Goal: Task Accomplishment & Management: Manage account settings

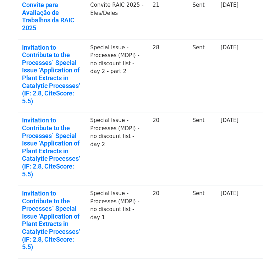
scroll to position [314, 0]
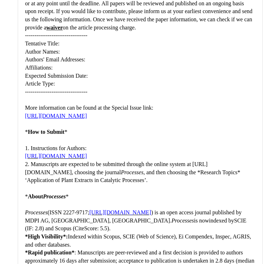
scroll to position [16, 0]
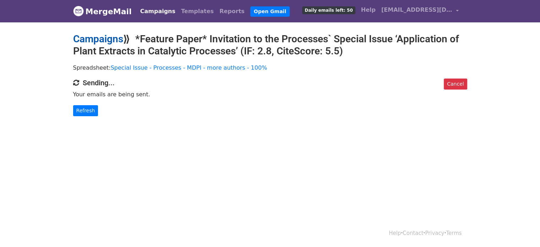
click at [87, 37] on link "Campaigns" at bounding box center [98, 39] width 50 height 12
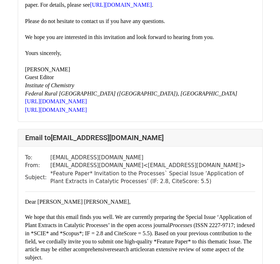
scroll to position [497, 0]
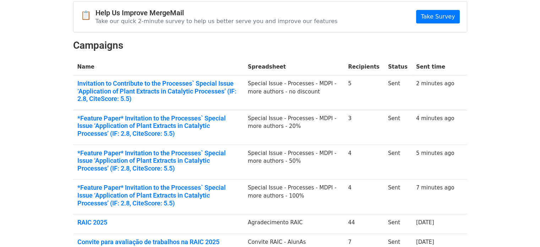
scroll to position [71, 0]
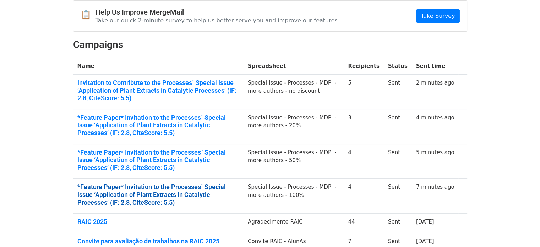
click at [176, 193] on link "*Feature Paper* Invitation to the Processes` Special Issue ‘Application of Plan…" at bounding box center [158, 194] width 162 height 23
click at [109, 190] on link "*Feature Paper* Invitation to the Processes` Special Issue ‘Application of Plan…" at bounding box center [158, 194] width 162 height 23
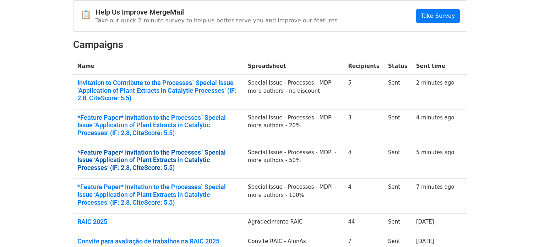
click at [116, 156] on link "*Feature Paper* Invitation to the Processes` Special Issue ‘Application of Plan…" at bounding box center [158, 159] width 162 height 23
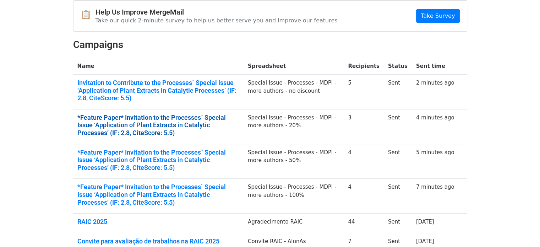
click at [96, 122] on link "*Feature Paper* Invitation to the Processes` Special Issue ‘Application of Plan…" at bounding box center [158, 125] width 162 height 23
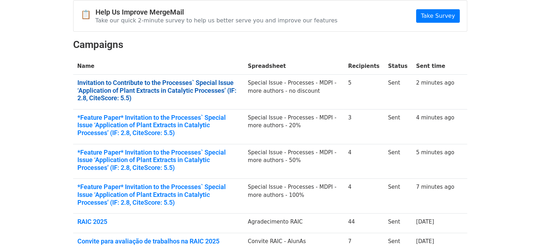
click at [117, 92] on link "Invitation to Contribute to the Processes` Special Issue ‘Application of Plant …" at bounding box center [158, 90] width 162 height 23
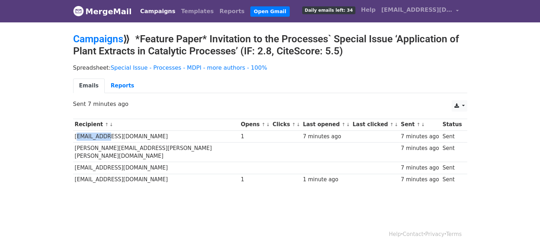
drag, startPoint x: 88, startPoint y: 136, endPoint x: 101, endPoint y: 135, distance: 12.8
click at [73, 133] on td "l.reijnders@uva.nl" at bounding box center [156, 136] width 166 height 12
click at [163, 140] on td "[EMAIL_ADDRESS][DOMAIN_NAME]" at bounding box center [156, 136] width 166 height 12
drag, startPoint x: 229, startPoint y: 134, endPoint x: 236, endPoint y: 134, distance: 7.1
click at [236, 134] on tr "l.reijnders@uva.nl 1 7 minutes ago 7 minutes ago Sent" at bounding box center [270, 136] width 394 height 12
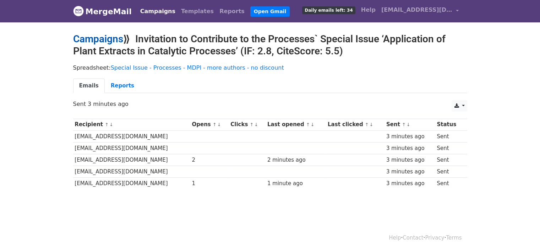
click at [86, 38] on link "Campaigns" at bounding box center [98, 39] width 50 height 12
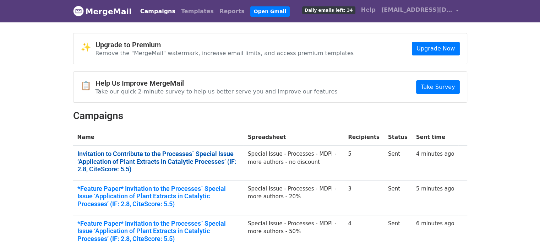
click at [119, 158] on link "Invitation to Contribute to the Processes` Special Issue ‘Application of Plant …" at bounding box center [158, 161] width 162 height 23
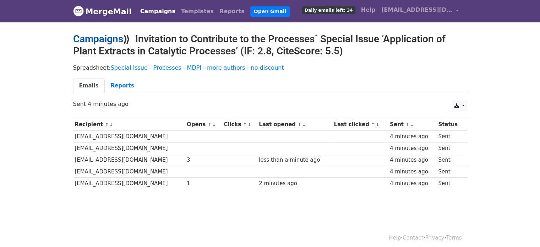
click at [88, 41] on link "Campaigns" at bounding box center [98, 39] width 50 height 12
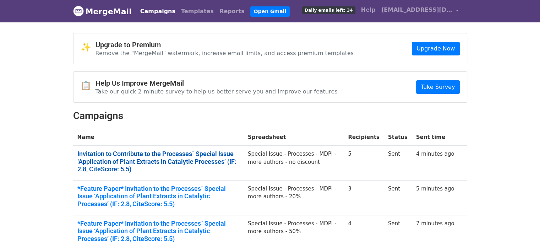
click at [134, 167] on link "Invitation to Contribute to the Processes` Special Issue ‘Application of Plant …" at bounding box center [158, 161] width 162 height 23
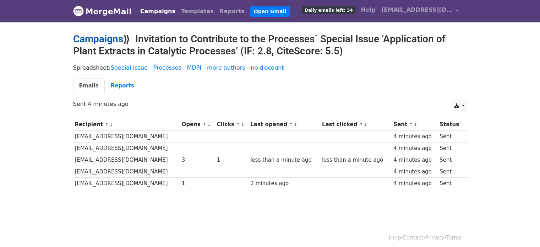
click at [92, 44] on link "Campaigns" at bounding box center [98, 39] width 50 height 12
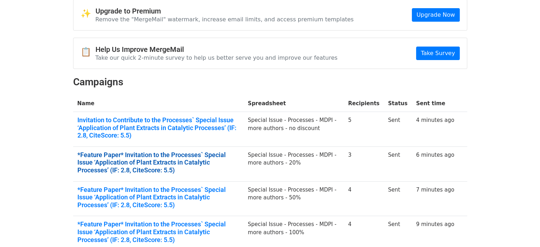
scroll to position [35, 0]
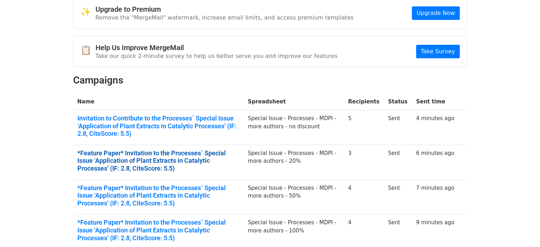
click at [136, 152] on link "*Feature Paper* Invitation to the Processes` Special Issue ‘Application of Plan…" at bounding box center [158, 160] width 162 height 23
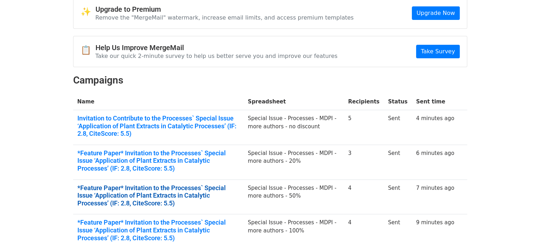
click at [111, 194] on link "*Feature Paper* Invitation to the Processes` Special Issue ‘Application of Plan…" at bounding box center [158, 195] width 162 height 23
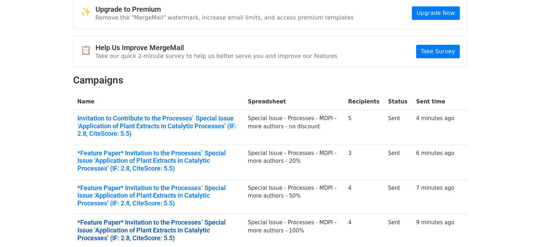
click at [168, 222] on link "*Feature Paper* Invitation to the Processes` Special Issue ‘Application of Plan…" at bounding box center [158, 229] width 162 height 23
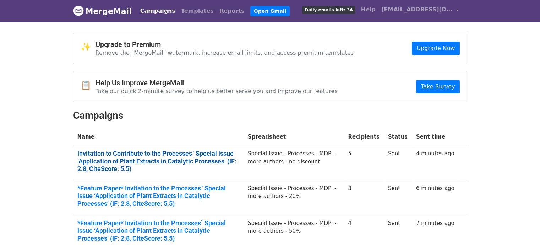
scroll to position [0, 0]
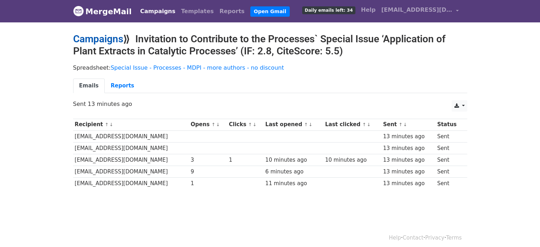
click at [103, 40] on link "Campaigns" at bounding box center [98, 39] width 50 height 12
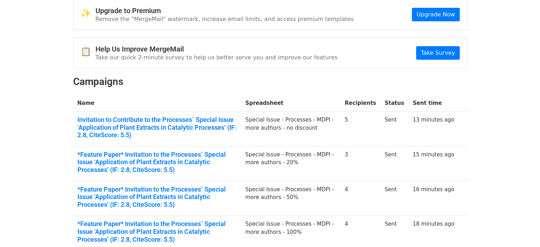
scroll to position [71, 0]
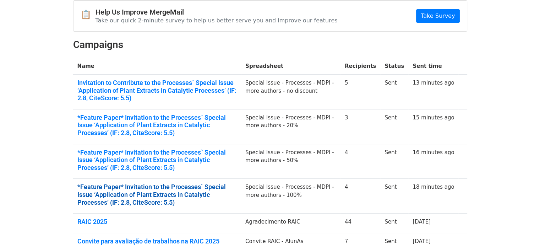
click at [140, 192] on link "*Feature Paper* Invitation to the Processes` Special Issue ‘Application of Plan…" at bounding box center [157, 194] width 160 height 23
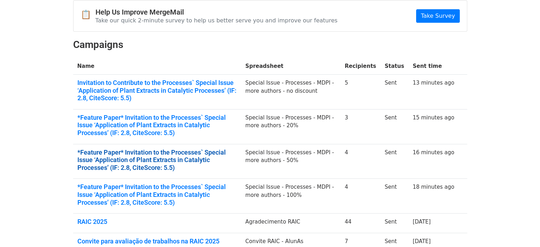
click at [138, 155] on link "*Feature Paper* Invitation to the Processes` Special Issue ‘Application of Plan…" at bounding box center [157, 159] width 160 height 23
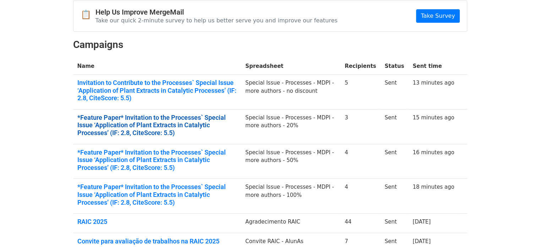
click at [130, 116] on link "*Feature Paper* Invitation to the Processes` Special Issue ‘Application of Plan…" at bounding box center [157, 125] width 160 height 23
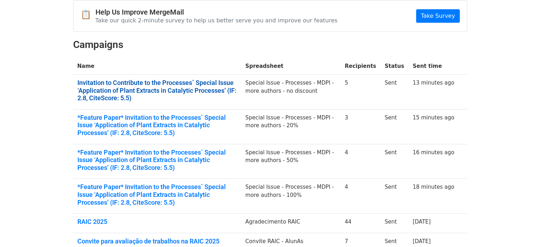
click at [86, 96] on link "Invitation to Contribute to the Processes` Special Issue ‘Application of Plant …" at bounding box center [157, 90] width 160 height 23
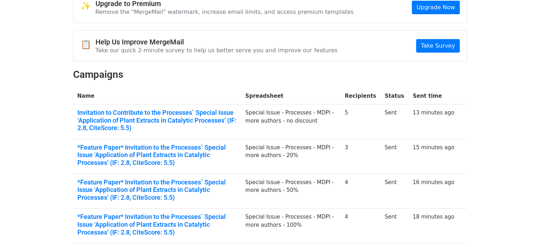
scroll to position [0, 0]
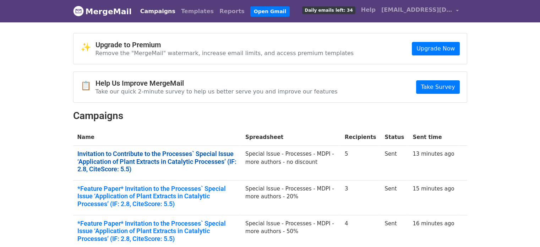
click at [224, 156] on link "Invitation to Contribute to the Processes` Special Issue ‘Application of Plant …" at bounding box center [157, 161] width 160 height 23
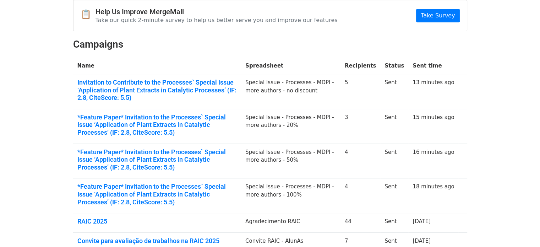
scroll to position [71, 0]
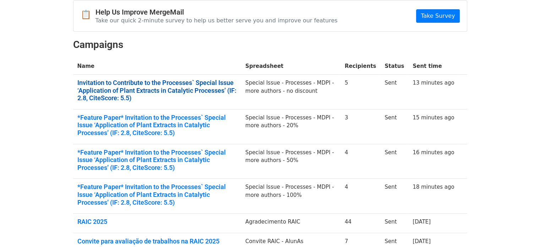
click at [138, 87] on link "Invitation to Contribute to the Processes` Special Issue ‘Application of Plant …" at bounding box center [157, 90] width 160 height 23
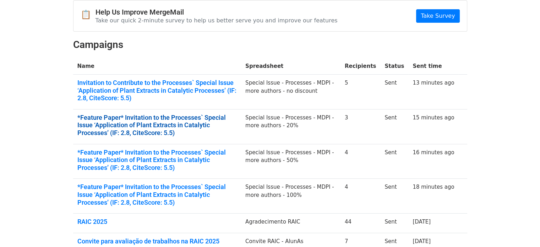
click at [131, 125] on link "*Feature Paper* Invitation to the Processes` Special Issue ‘Application of Plan…" at bounding box center [157, 125] width 160 height 23
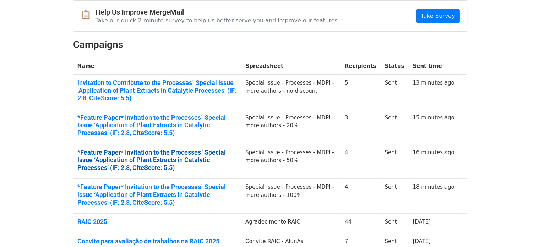
click at [103, 156] on link "*Feature Paper* Invitation to the Processes` Special Issue ‘Application of Plan…" at bounding box center [157, 159] width 160 height 23
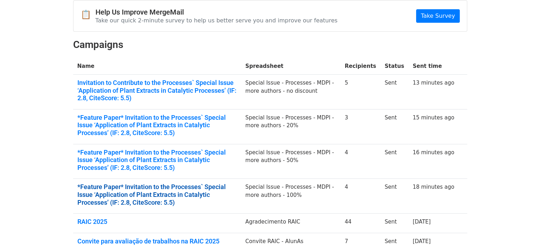
click at [157, 199] on link "*Feature Paper* Invitation to the Processes` Special Issue ‘Application of Plan…" at bounding box center [157, 194] width 160 height 23
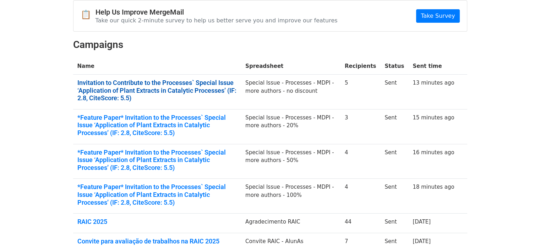
click at [136, 92] on link "Invitation to Contribute to the Processes` Special Issue ‘Application of Plant …" at bounding box center [157, 90] width 160 height 23
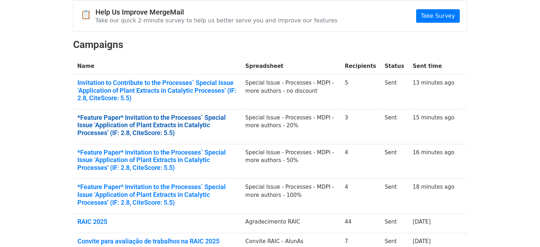
click at [177, 123] on link "*Feature Paper* Invitation to the Processes` Special Issue ‘Application of Plan…" at bounding box center [157, 125] width 160 height 23
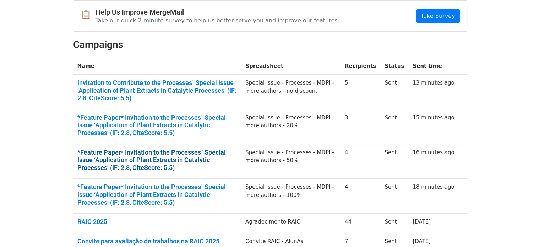
click at [156, 154] on link "*Feature Paper* Invitation to the Processes` Special Issue ‘Application of Plan…" at bounding box center [157, 159] width 160 height 23
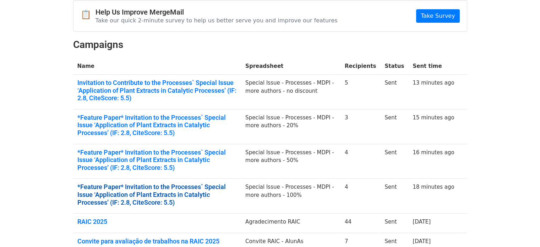
click at [110, 189] on link "*Feature Paper* Invitation to the Processes` Special Issue ‘Application of Plan…" at bounding box center [157, 194] width 160 height 23
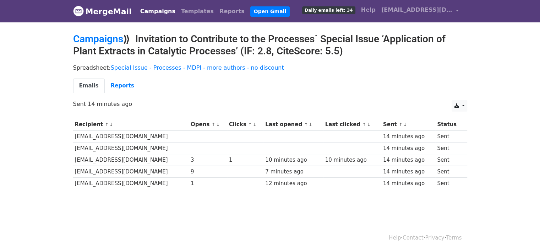
drag, startPoint x: 242, startPoint y: 154, endPoint x: 188, endPoint y: 160, distance: 54.6
click at [188, 160] on tr "munawar.iqbal@chem.uol.edu.pk 3 1 10 minutes ago 10 minutes ago 14 minutes ago …" at bounding box center [270, 160] width 394 height 12
click at [188, 168] on td "pathak.neelam007@gmail.com" at bounding box center [131, 172] width 116 height 12
drag, startPoint x: 187, startPoint y: 171, endPoint x: 209, endPoint y: 173, distance: 22.1
click at [209, 173] on tr "pathak.neelam007@gmail.com 9 7 minutes ago 14 minutes ago Sent" at bounding box center [270, 172] width 394 height 12
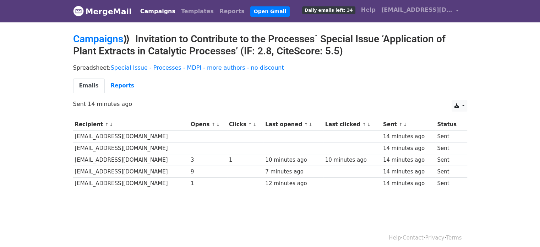
click at [234, 214] on body "MergeMail Campaigns Templates Reports Open Gmail Daily emails left: 34 Help ewa…" at bounding box center [270, 111] width 540 height 223
